Goal: Check status: Check status

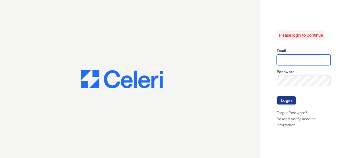
type input "stkim@trinity-pm.com"
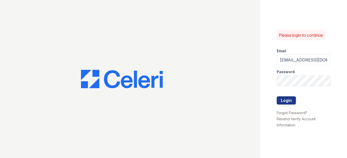
click at [335, 80] on div "Please login to continue Email stkim@trinity-pm.com Password Login Forgot Passw…" at bounding box center [303, 79] width 87 height 158
click at [310, 87] on div at bounding box center [304, 91] width 54 height 10
click at [277, 97] on button "Login" at bounding box center [286, 101] width 19 height 8
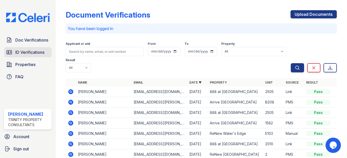
click at [30, 55] on span "ID Verifications" at bounding box center [29, 52] width 29 height 6
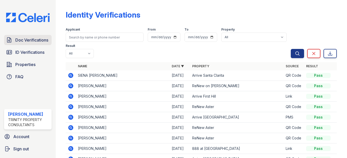
click at [27, 40] on span "Doc Verifications" at bounding box center [31, 40] width 33 height 6
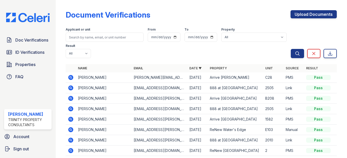
click at [71, 78] on icon at bounding box center [71, 78] width 6 height 6
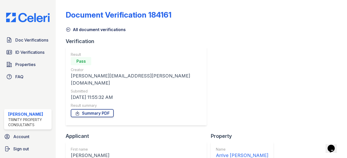
scroll to position [57, 0]
